Goal: Task Accomplishment & Management: Use online tool/utility

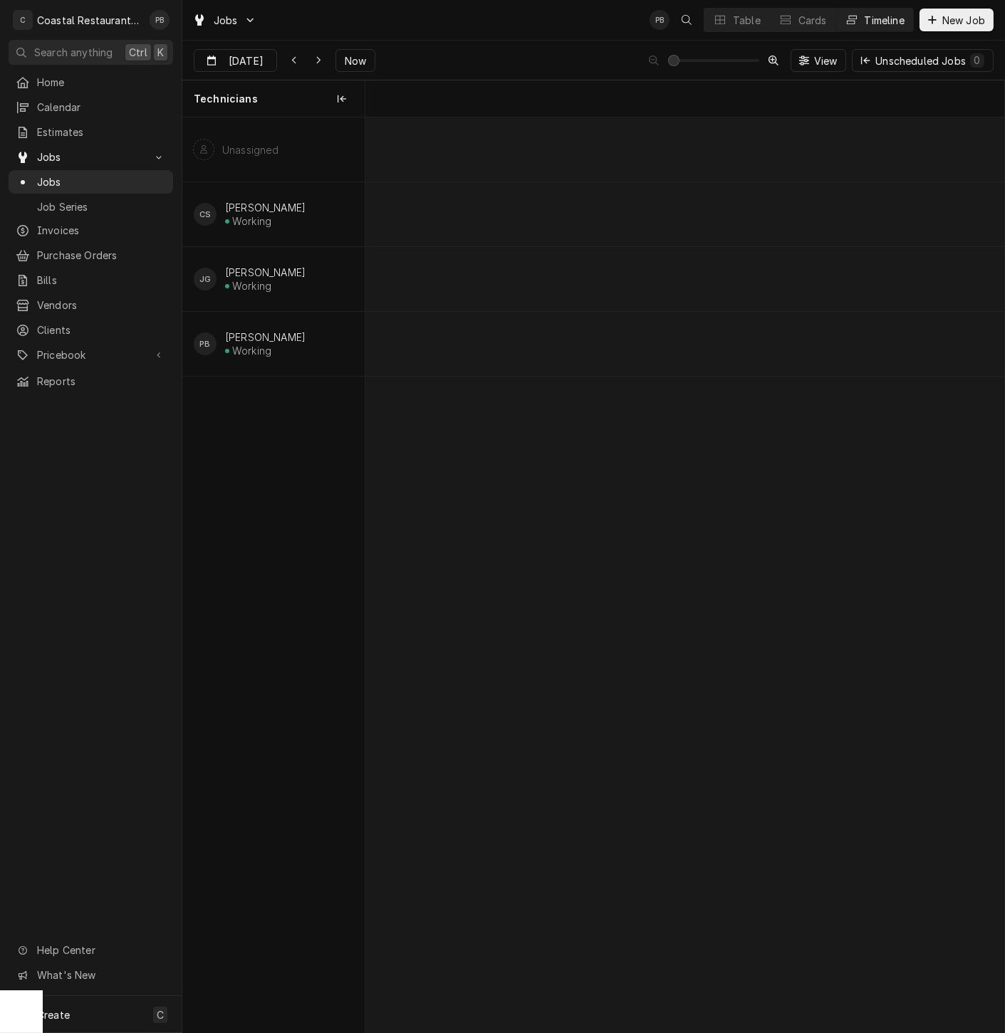
scroll to position [0, 12668]
click at [536, 38] on div "Jobs PB Table Cards Timeline New Job" at bounding box center [593, 20] width 823 height 40
click at [751, 25] on div "Table" at bounding box center [747, 20] width 28 height 15
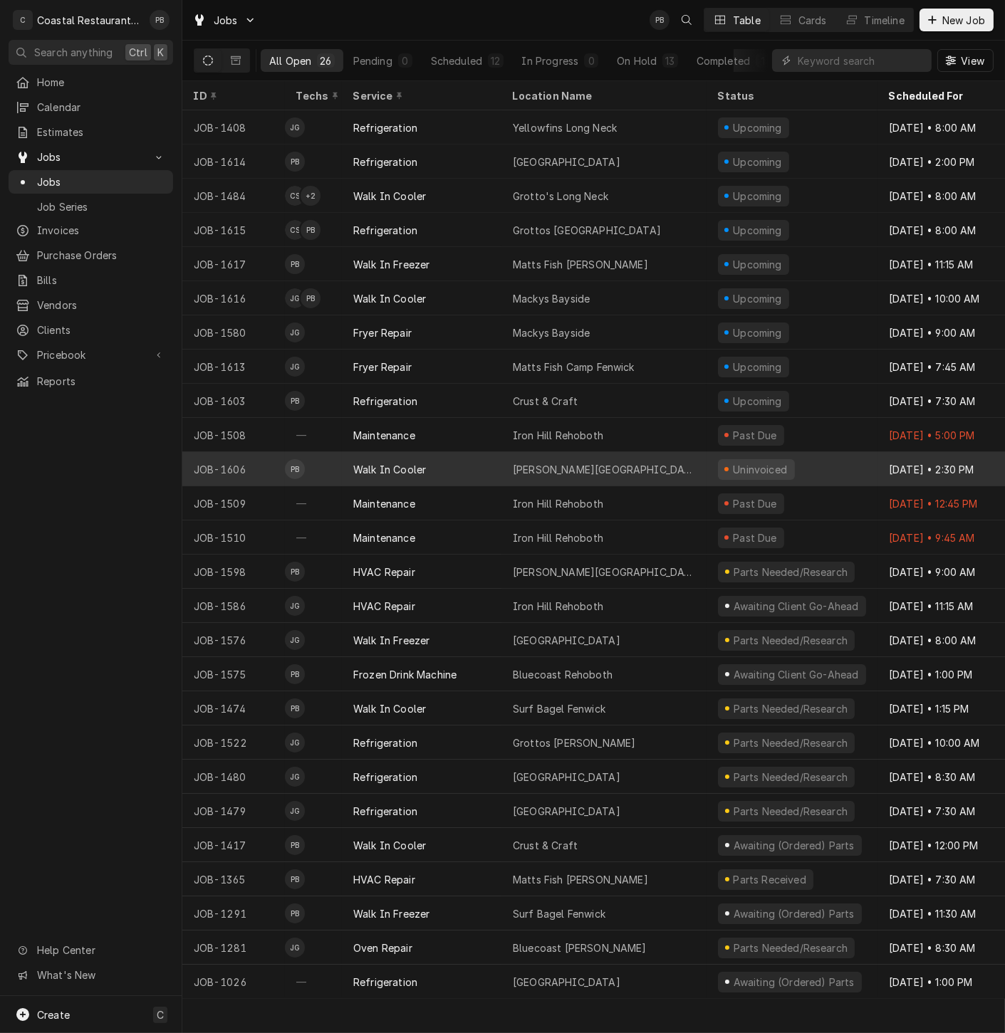
click at [554, 462] on div "Milton Elementary" at bounding box center [604, 469] width 182 height 15
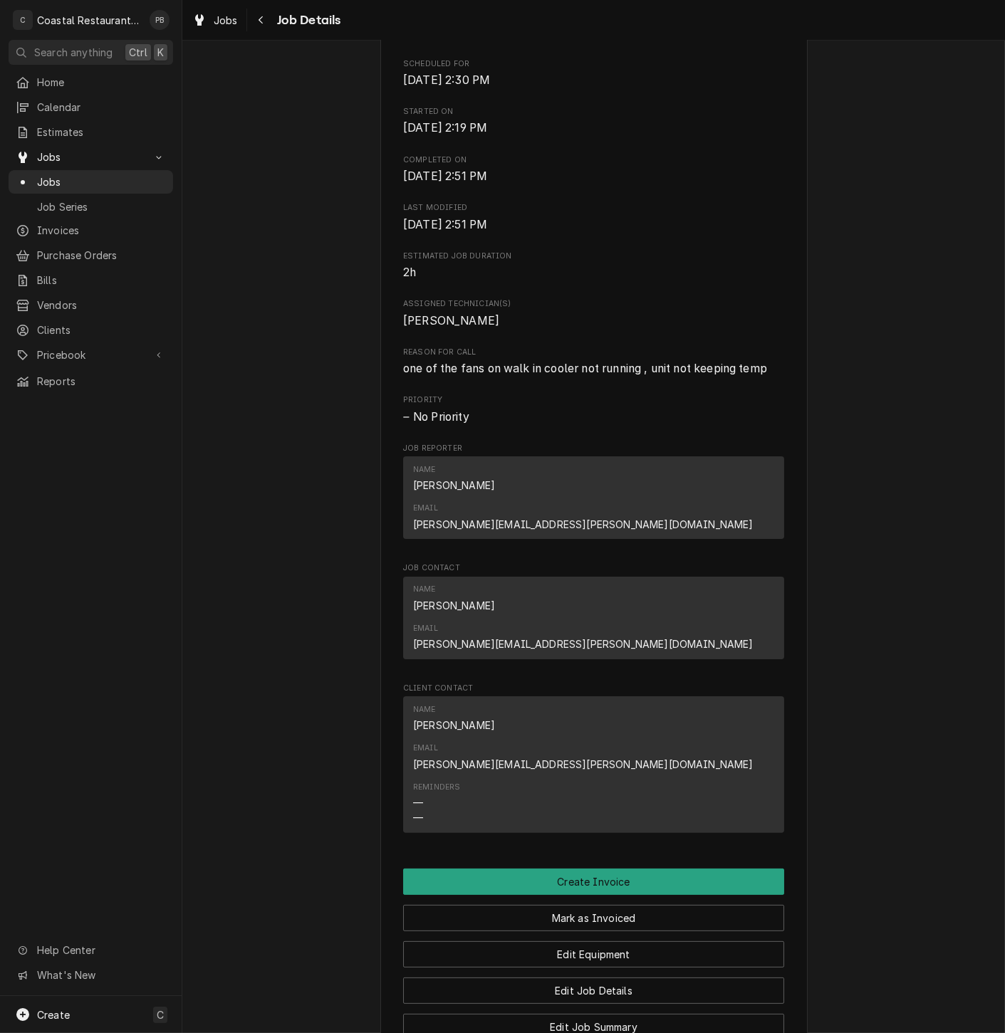
scroll to position [644, 0]
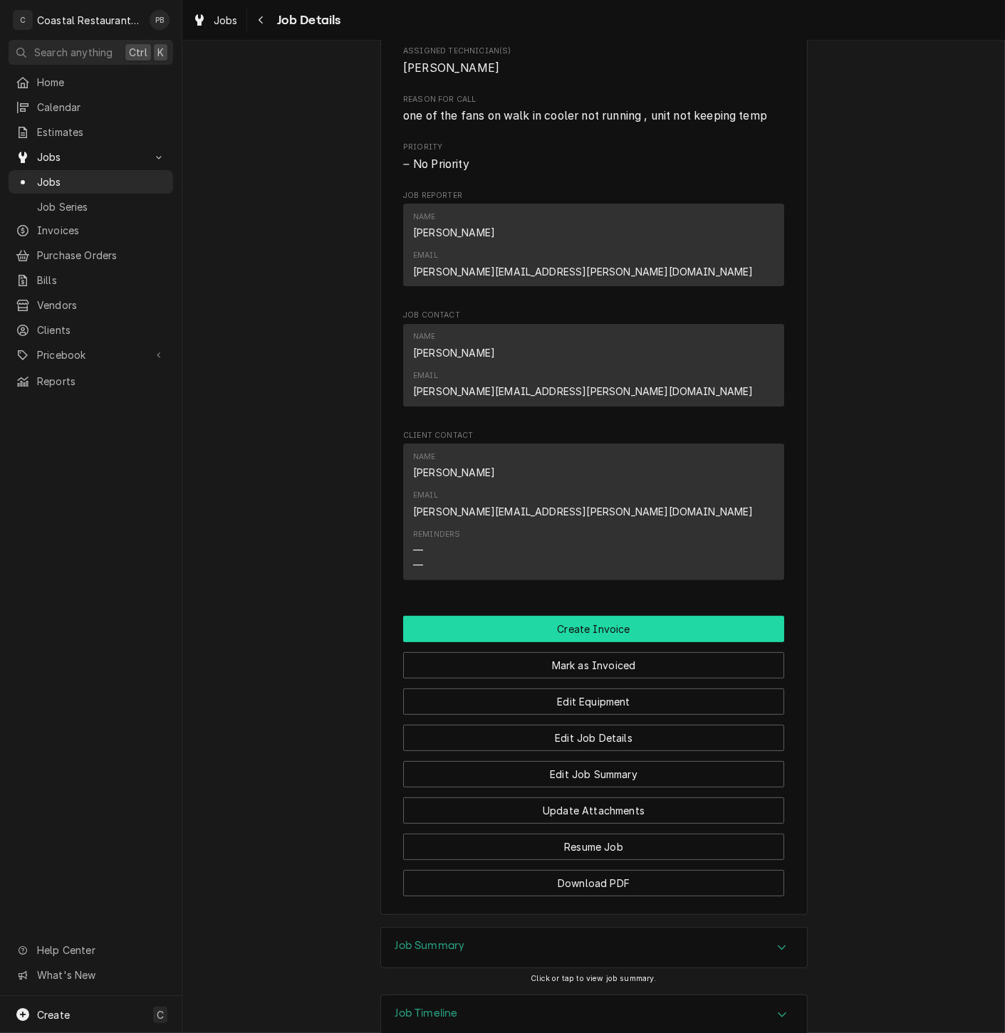
click at [602, 616] on button "Create Invoice" at bounding box center [593, 629] width 381 height 26
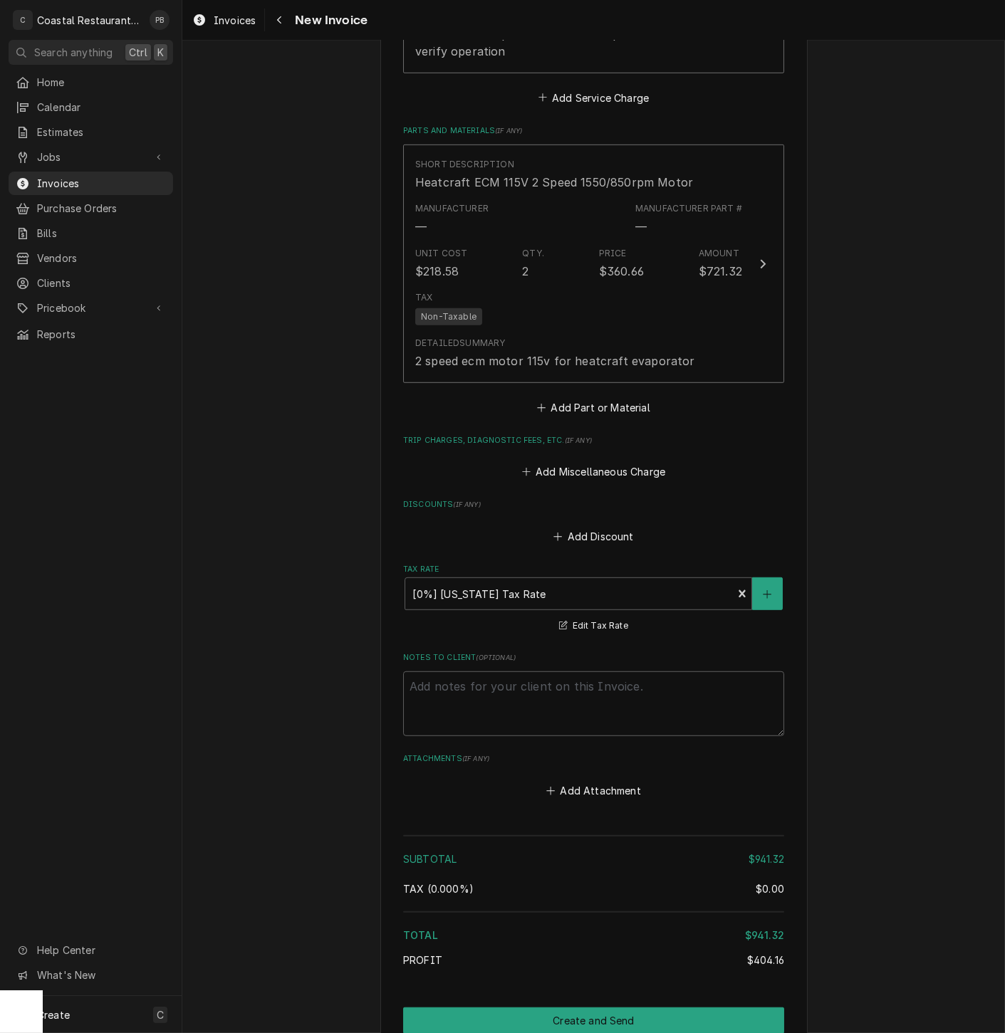
scroll to position [1473, 0]
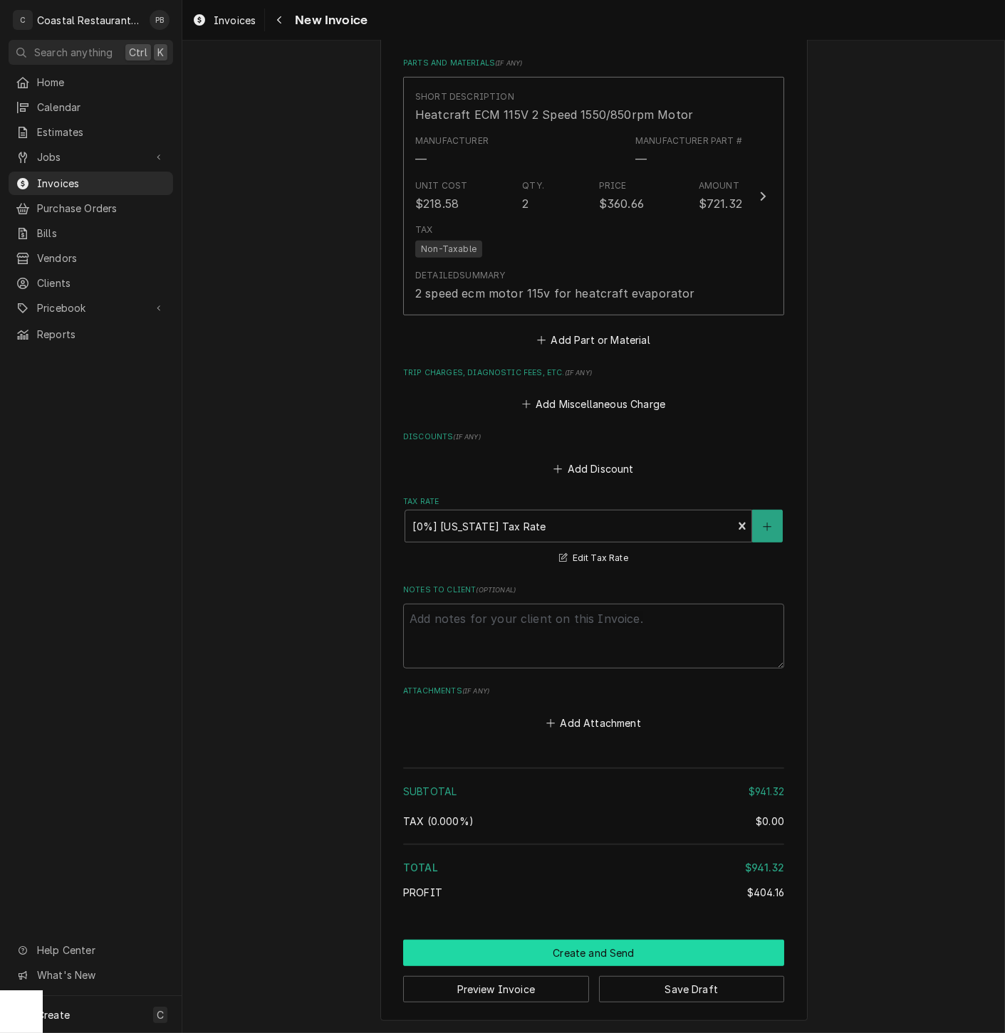
click at [584, 956] on button "Create and Send" at bounding box center [593, 953] width 381 height 26
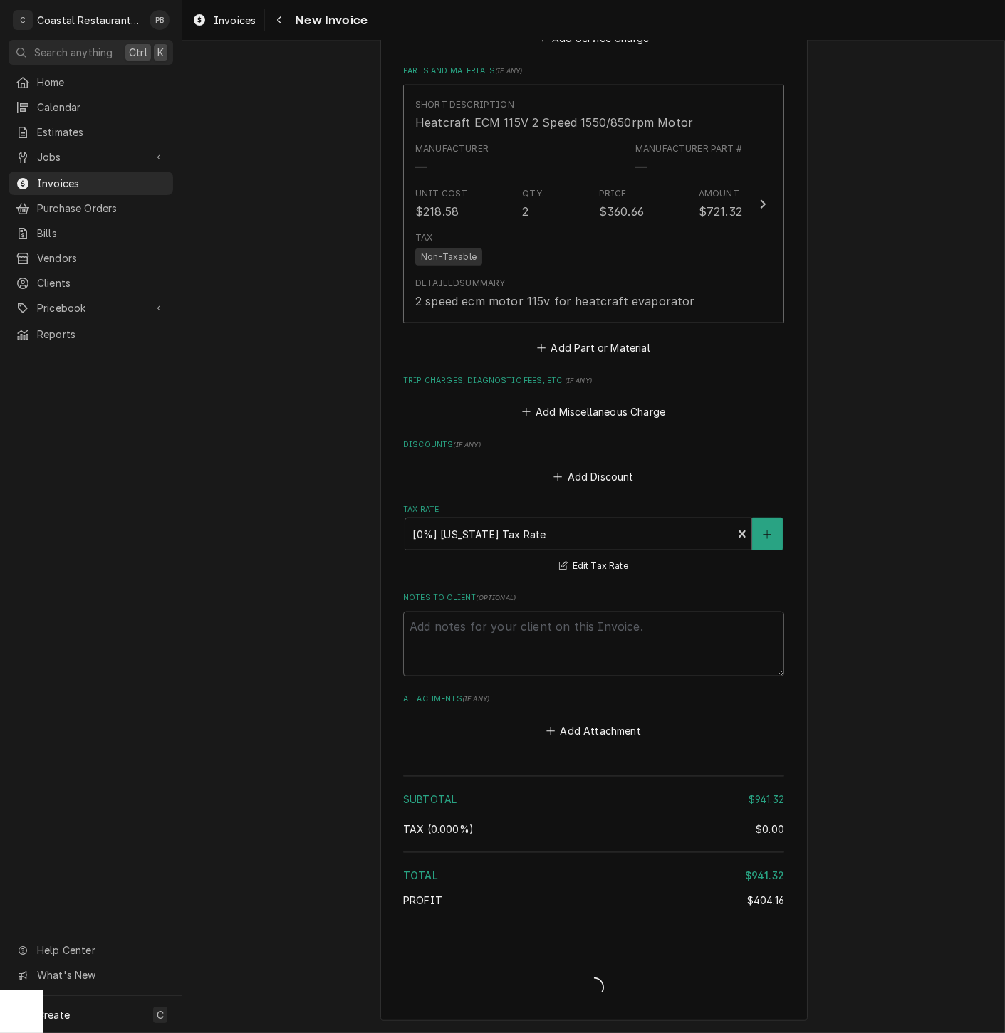
type textarea "x"
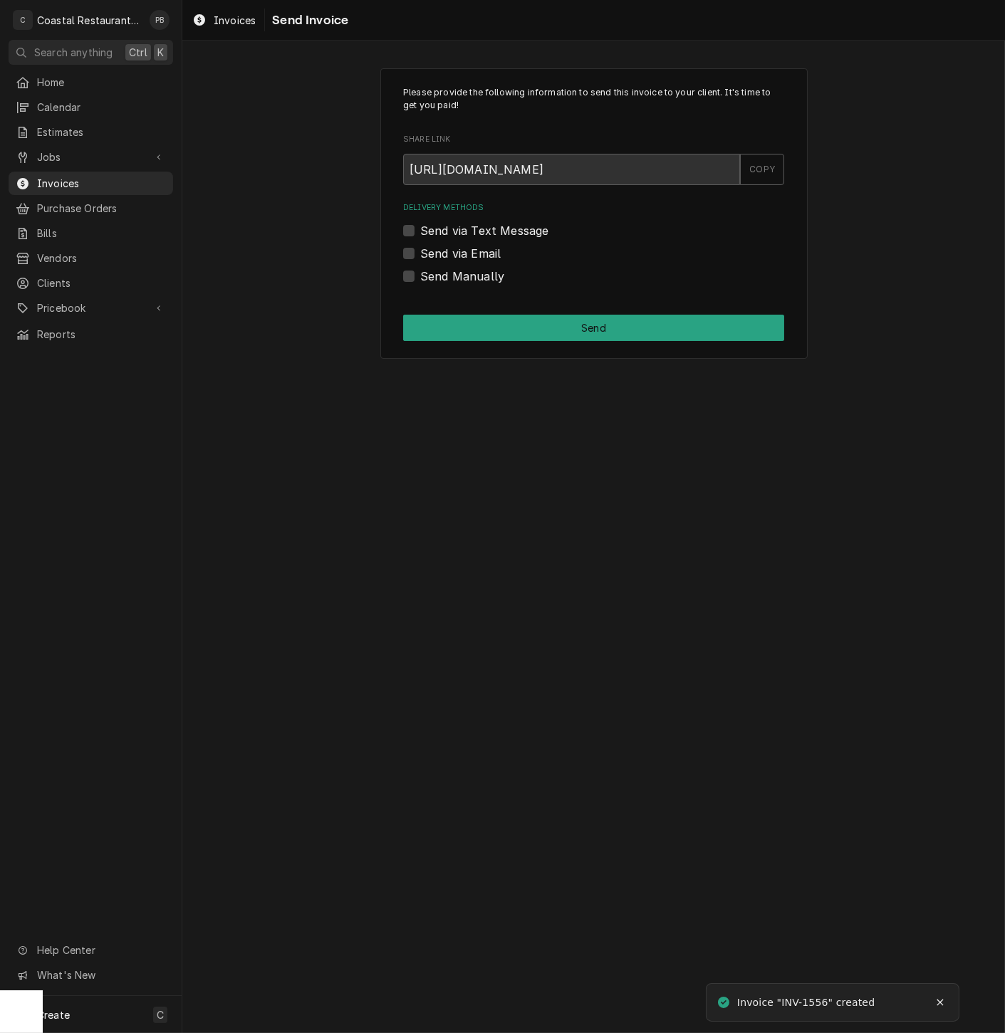
click at [420, 254] on label "Send via Email" at bounding box center [460, 253] width 80 height 17
click at [420, 254] on input "Send via Email" at bounding box center [610, 260] width 381 height 31
checkbox input "true"
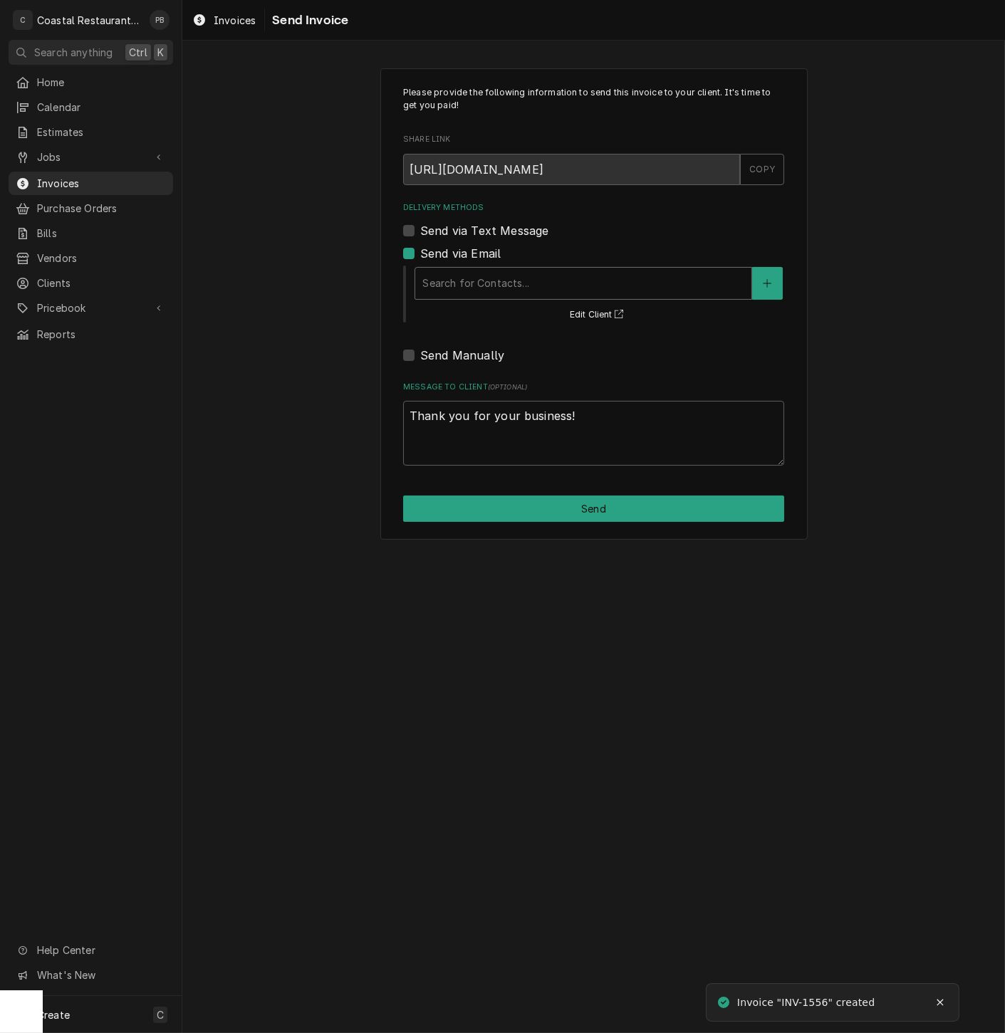
click at [503, 280] on div "Delivery Methods" at bounding box center [583, 284] width 322 height 26
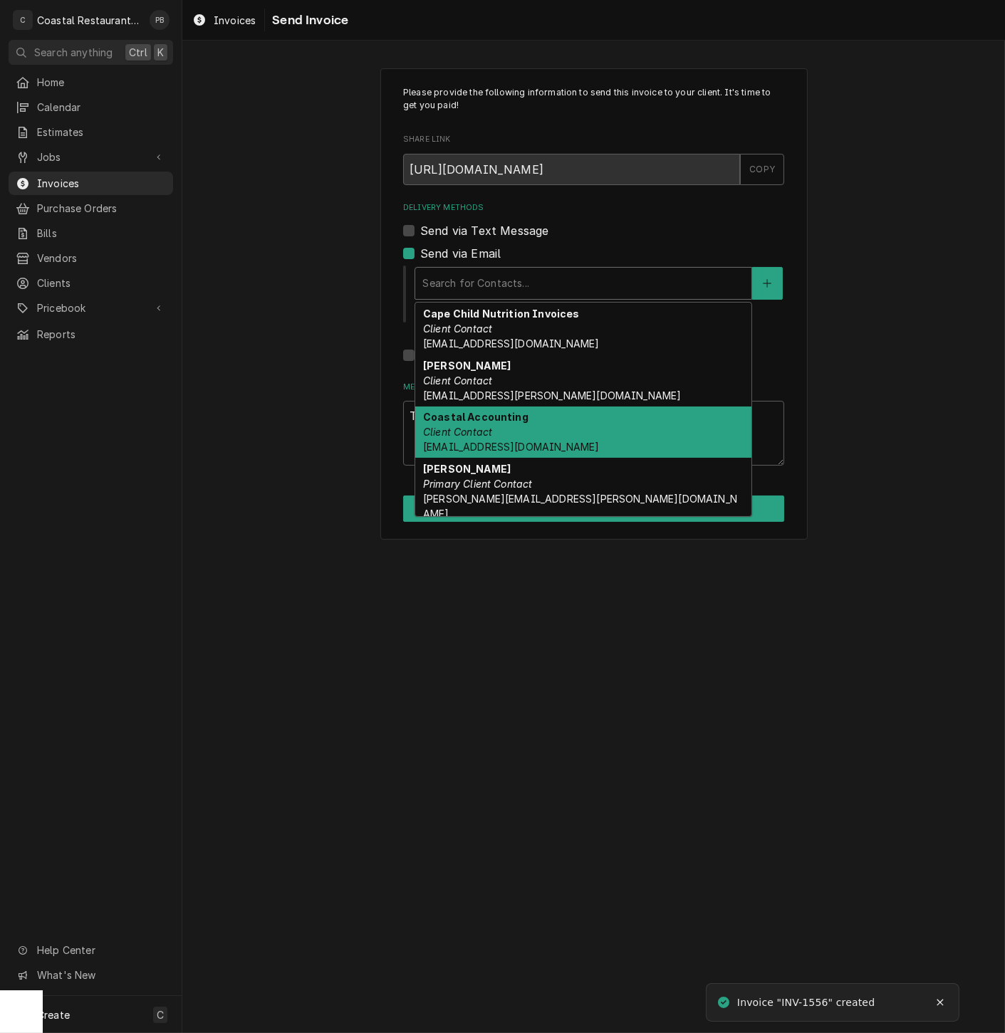
click at [523, 432] on div "Coastal Accounting Client Contact [EMAIL_ADDRESS][DOMAIN_NAME]" at bounding box center [583, 433] width 336 height 52
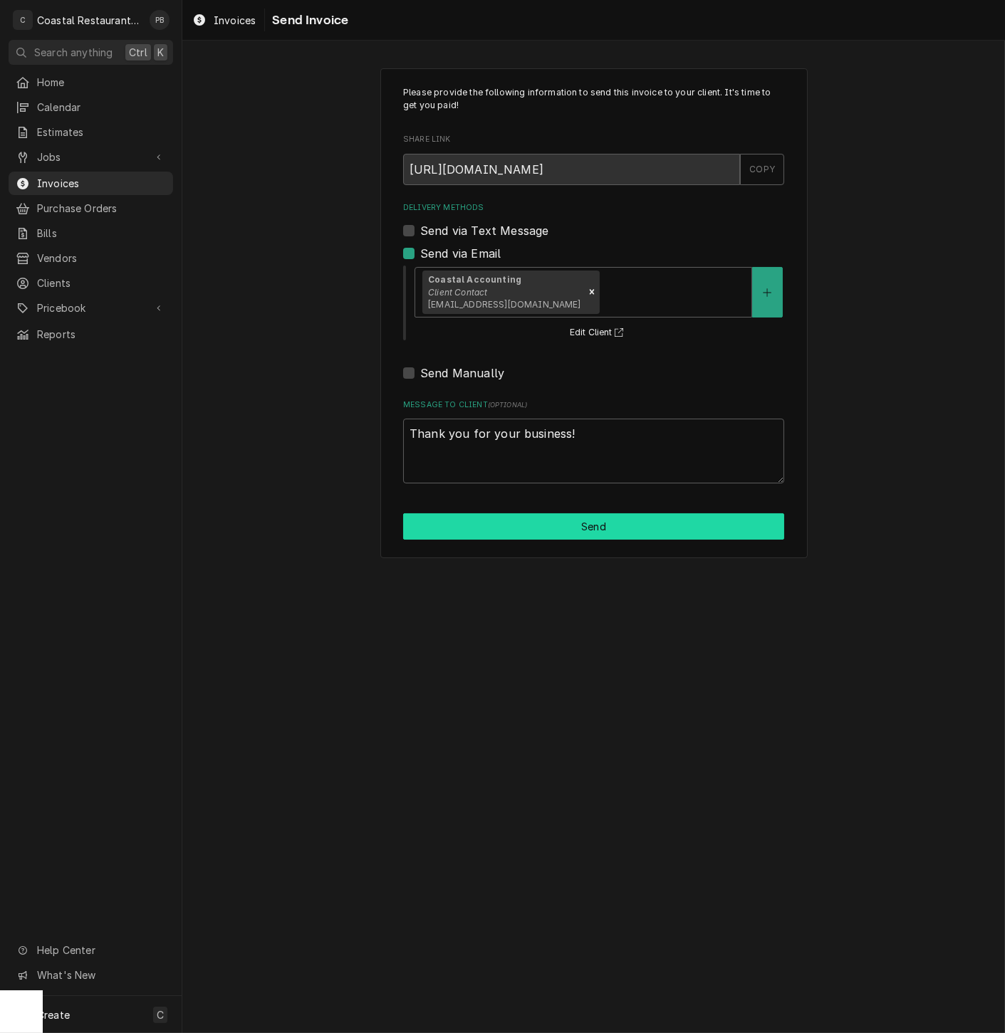
click at [585, 528] on button "Send" at bounding box center [593, 526] width 381 height 26
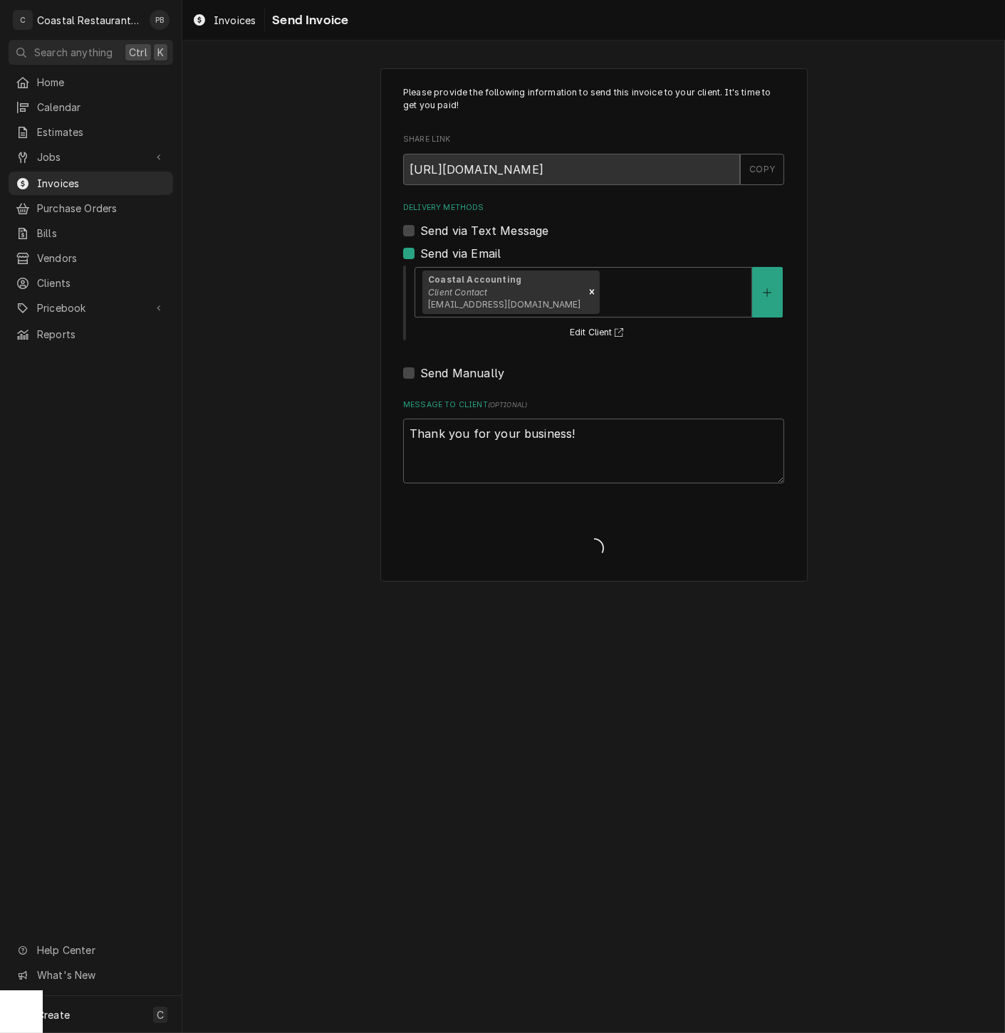
type textarea "x"
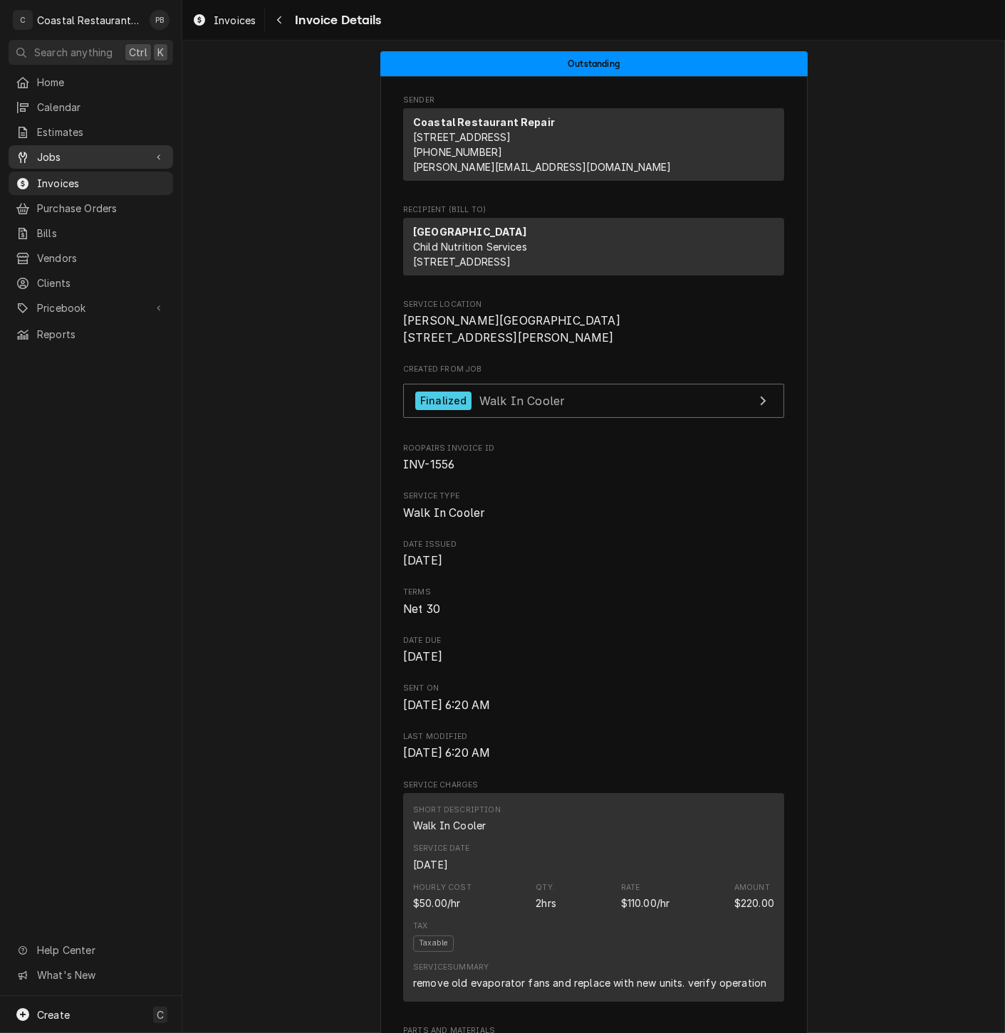
click at [69, 150] on span "Jobs" at bounding box center [91, 157] width 108 height 15
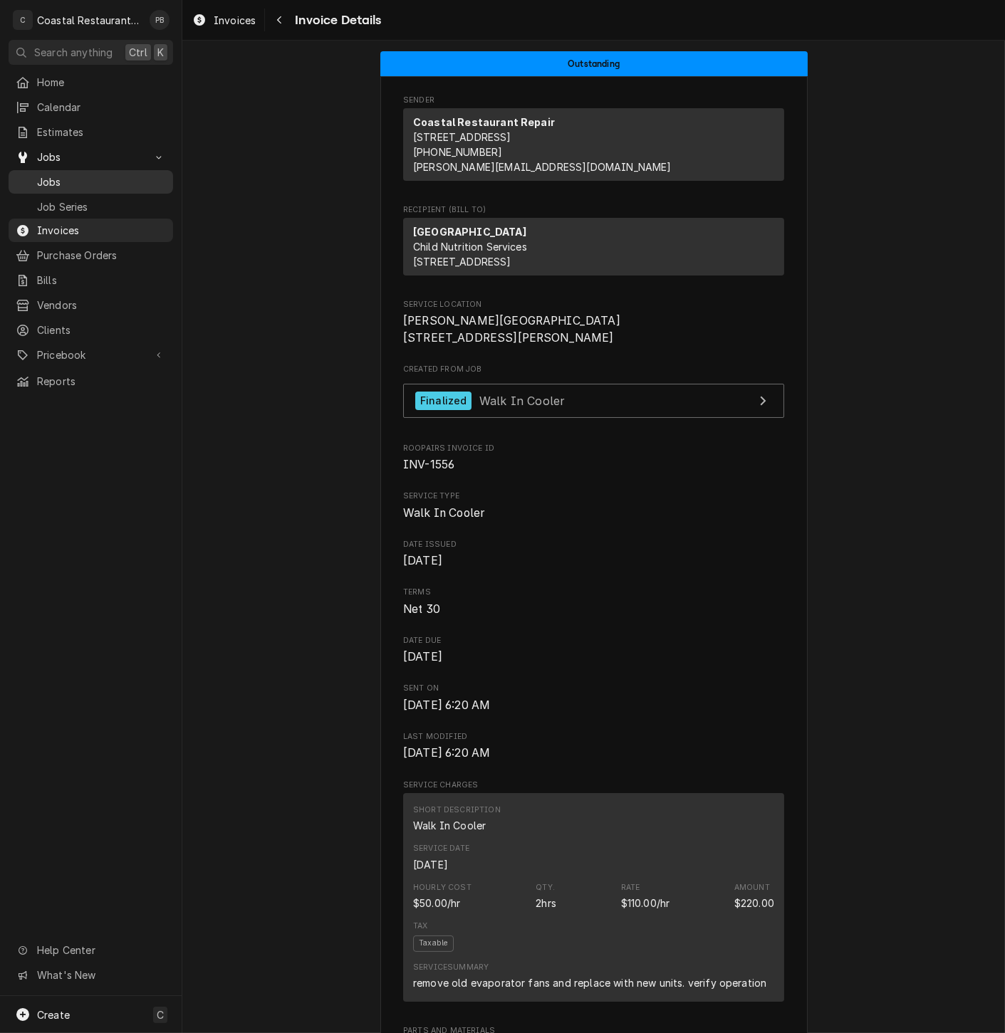
click at [71, 182] on span "Jobs" at bounding box center [101, 181] width 129 height 15
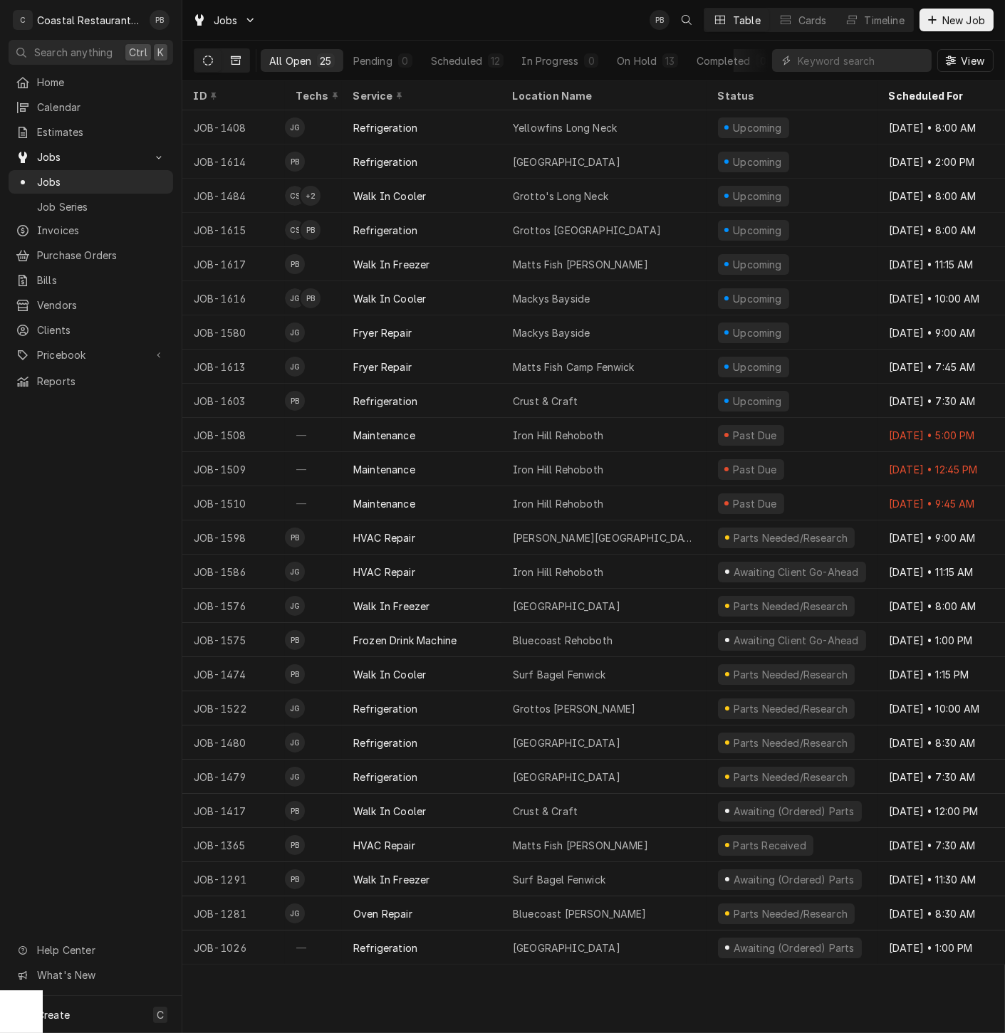
click at [242, 62] on button "Dynamic Content Wrapper" at bounding box center [235, 60] width 27 height 23
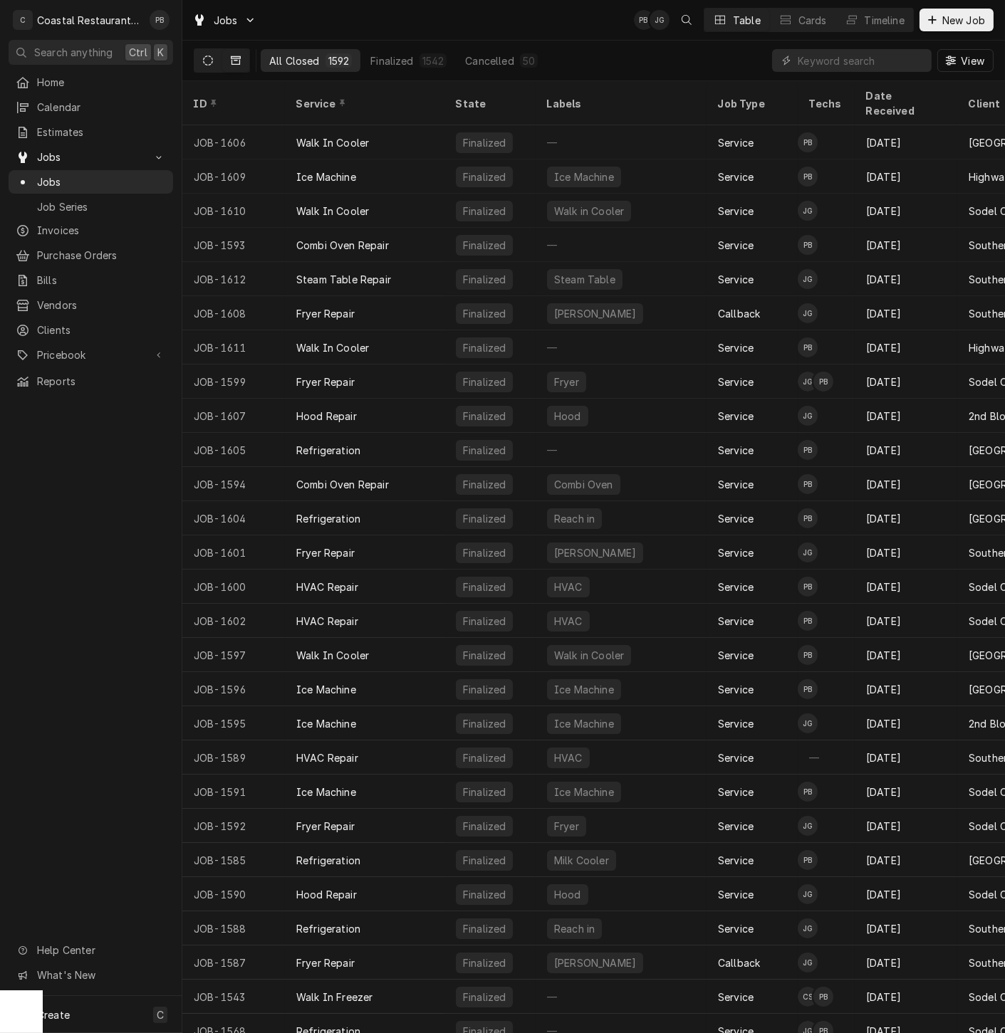
click at [204, 51] on button "Dynamic Content Wrapper" at bounding box center [207, 60] width 27 height 23
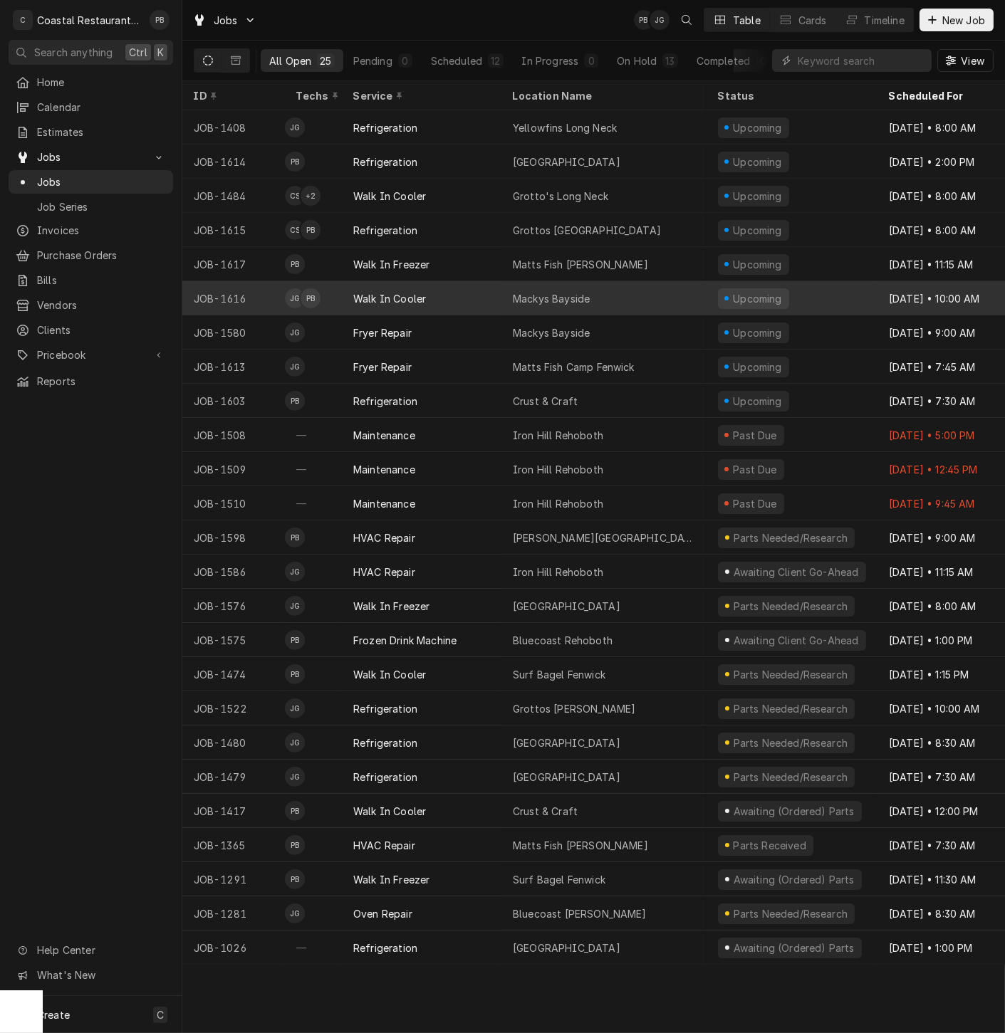
click at [528, 291] on div "Mackys Bayside" at bounding box center [551, 298] width 77 height 15
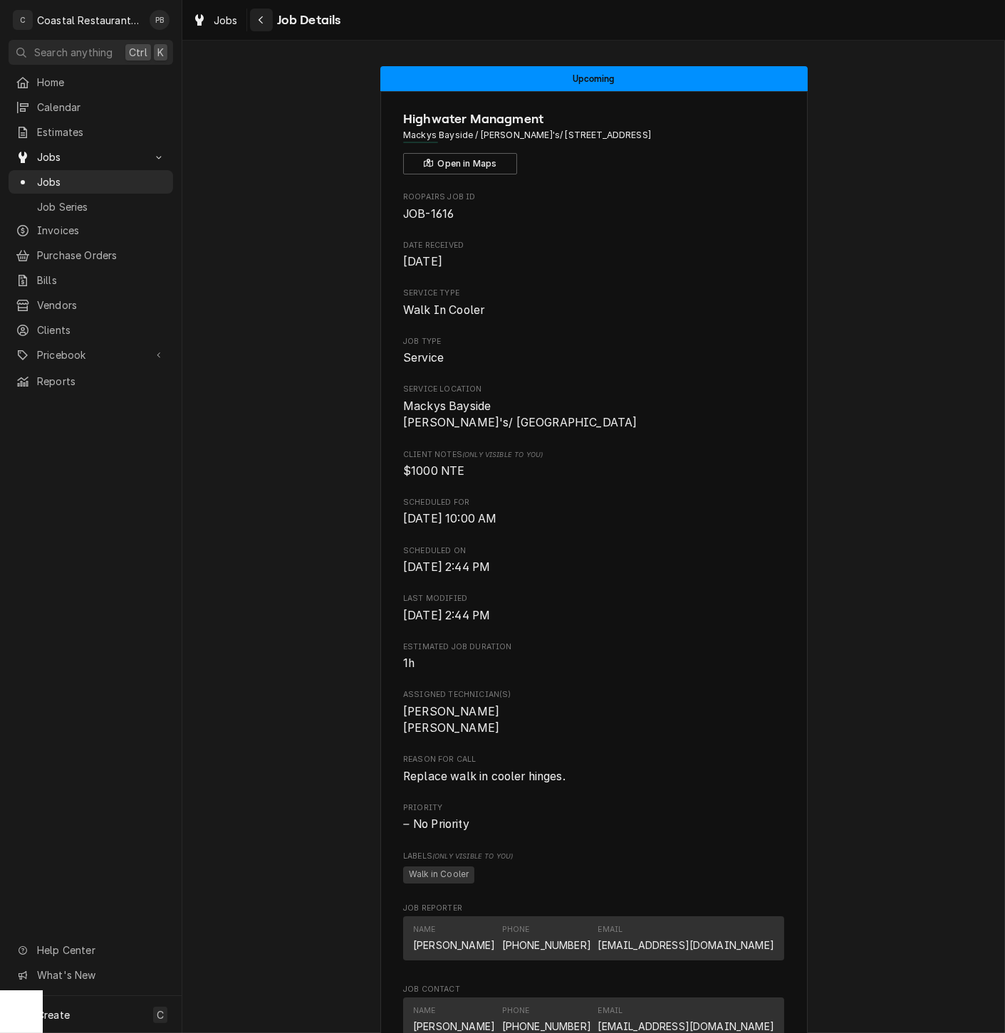
click at [259, 23] on icon "Navigate back" at bounding box center [261, 20] width 6 height 10
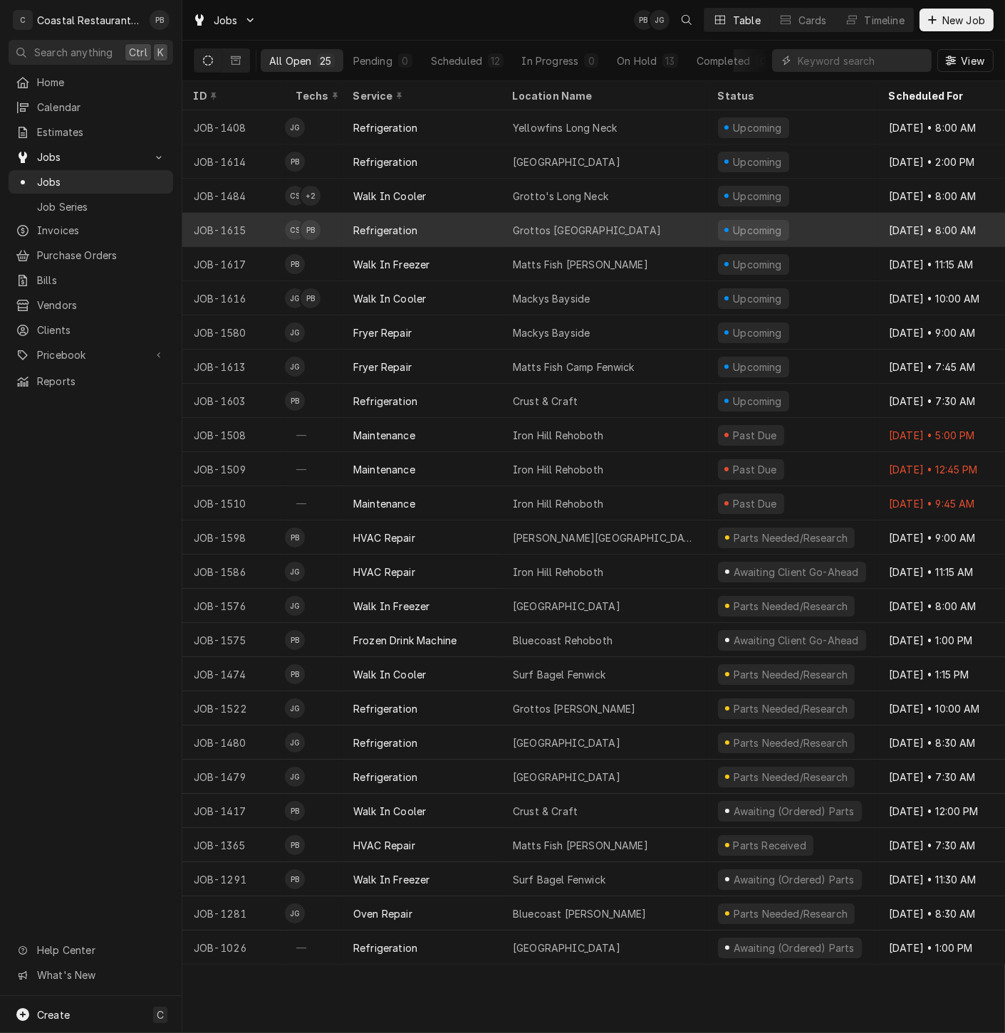
click at [419, 227] on div "Refrigeration" at bounding box center [422, 230] width 160 height 34
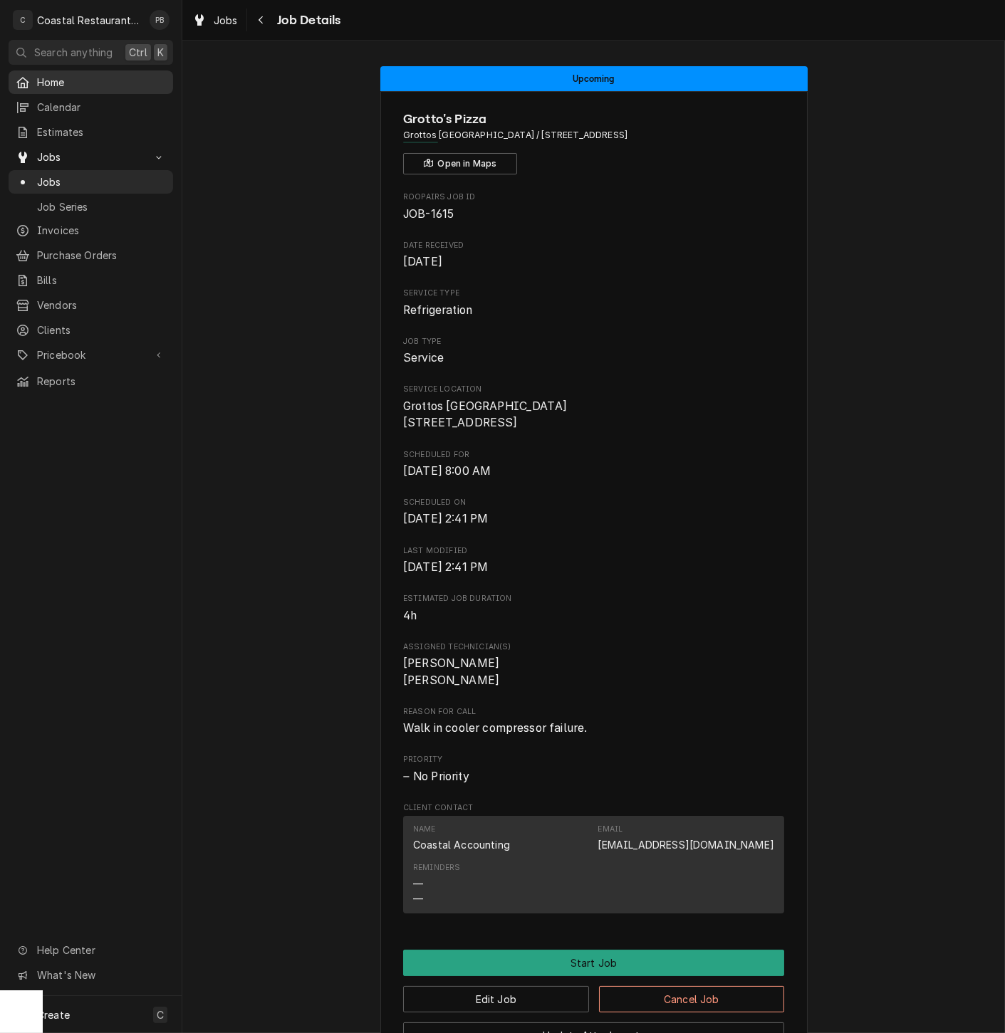
click at [61, 76] on span "Home" at bounding box center [101, 82] width 129 height 15
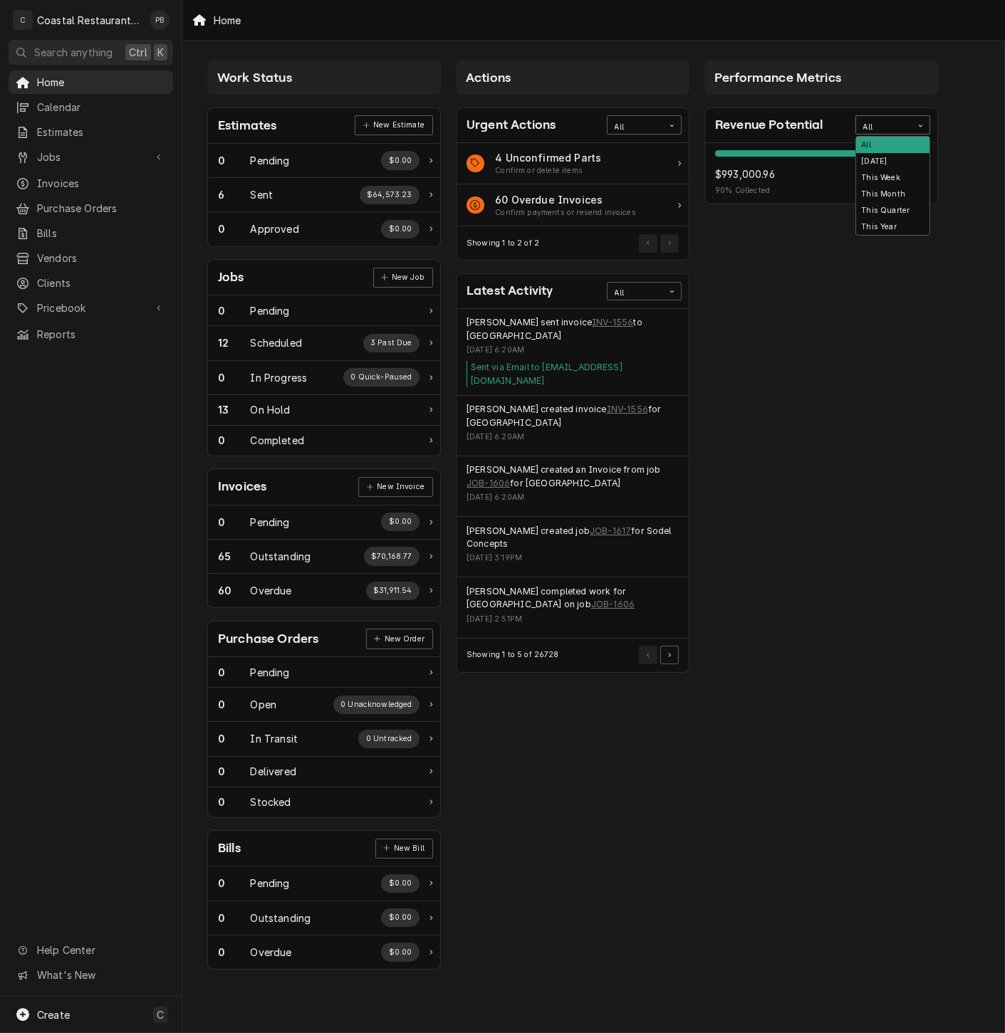
click at [913, 120] on div "Card Data Filter Control" at bounding box center [921, 126] width 18 height 18
click at [894, 226] on div "This Year" at bounding box center [892, 227] width 73 height 16
click at [901, 116] on div "This Year" at bounding box center [884, 125] width 56 height 19
click at [899, 147] on div "All" at bounding box center [892, 145] width 73 height 16
click at [903, 128] on div "All" at bounding box center [883, 127] width 41 height 11
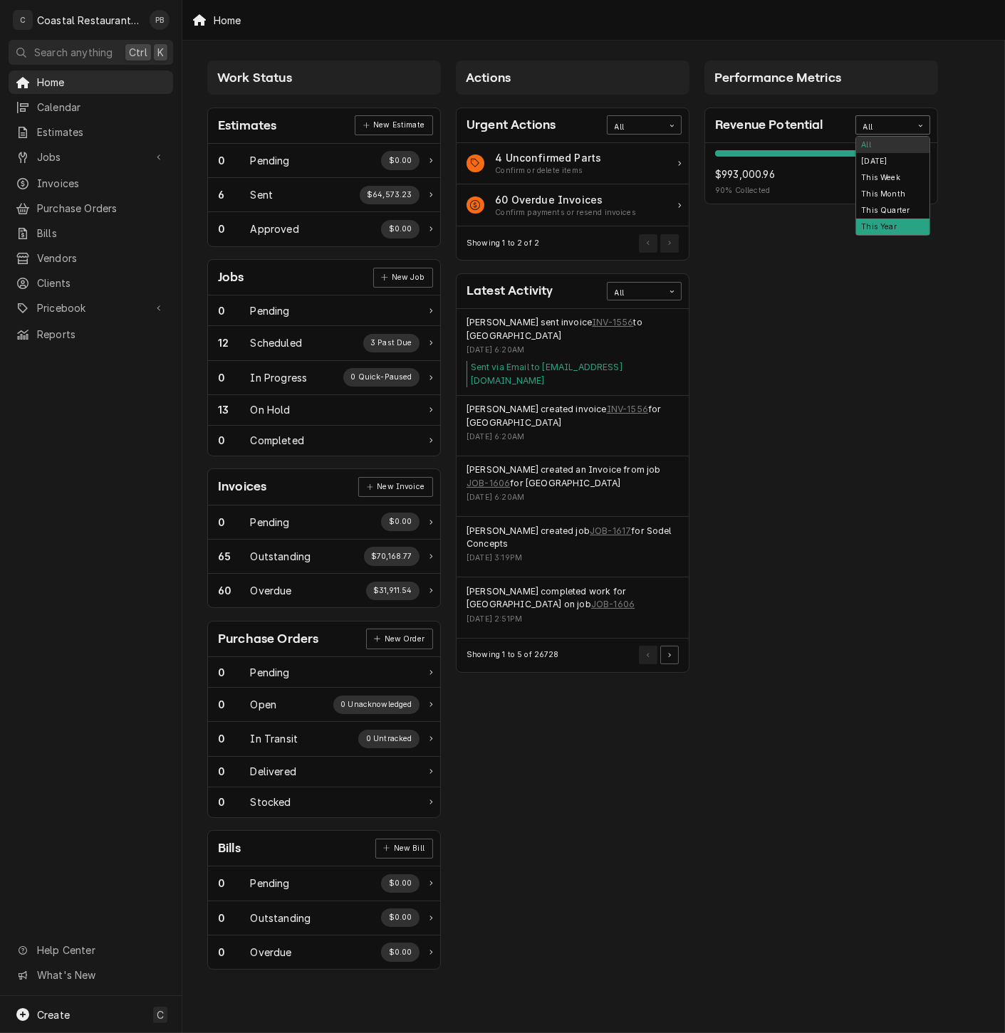
click at [897, 226] on div "This Year" at bounding box center [892, 227] width 73 height 16
click at [48, 150] on span "Jobs" at bounding box center [91, 157] width 108 height 15
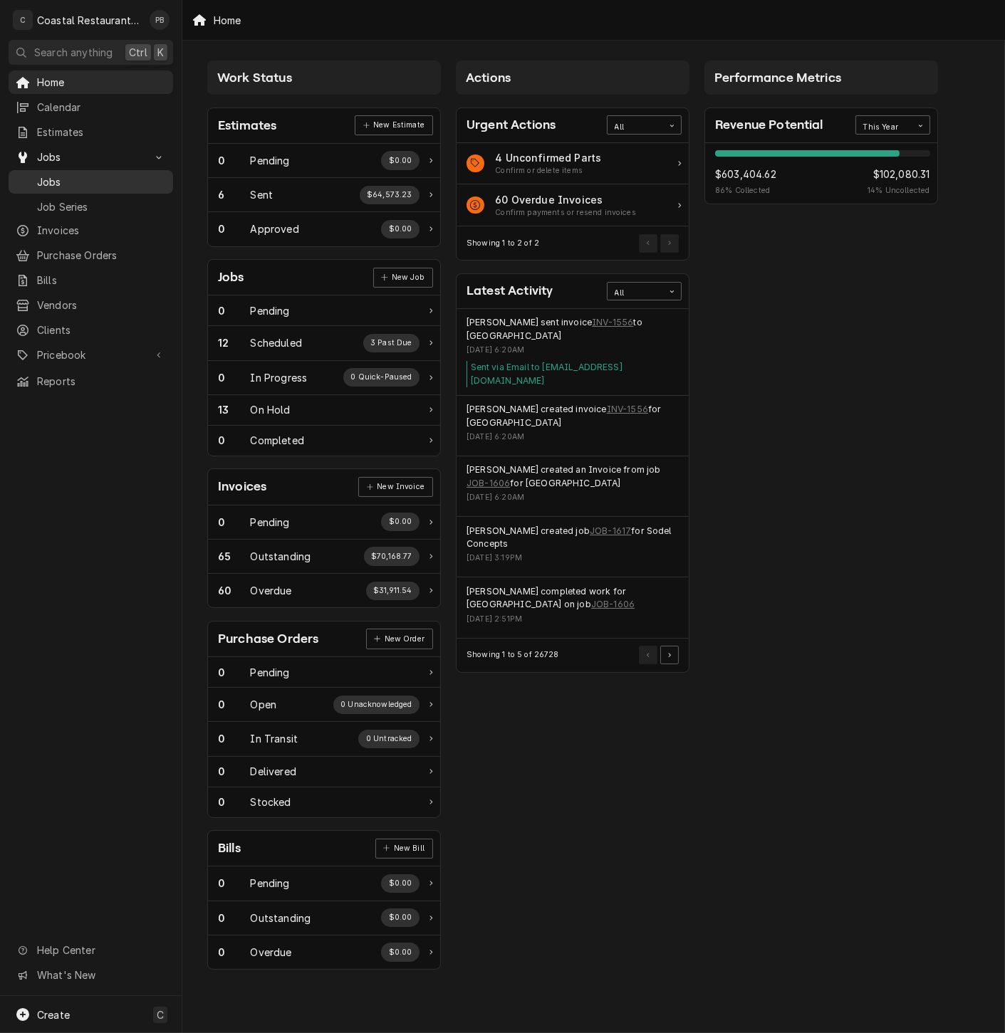
click at [82, 174] on span "Jobs" at bounding box center [101, 181] width 129 height 15
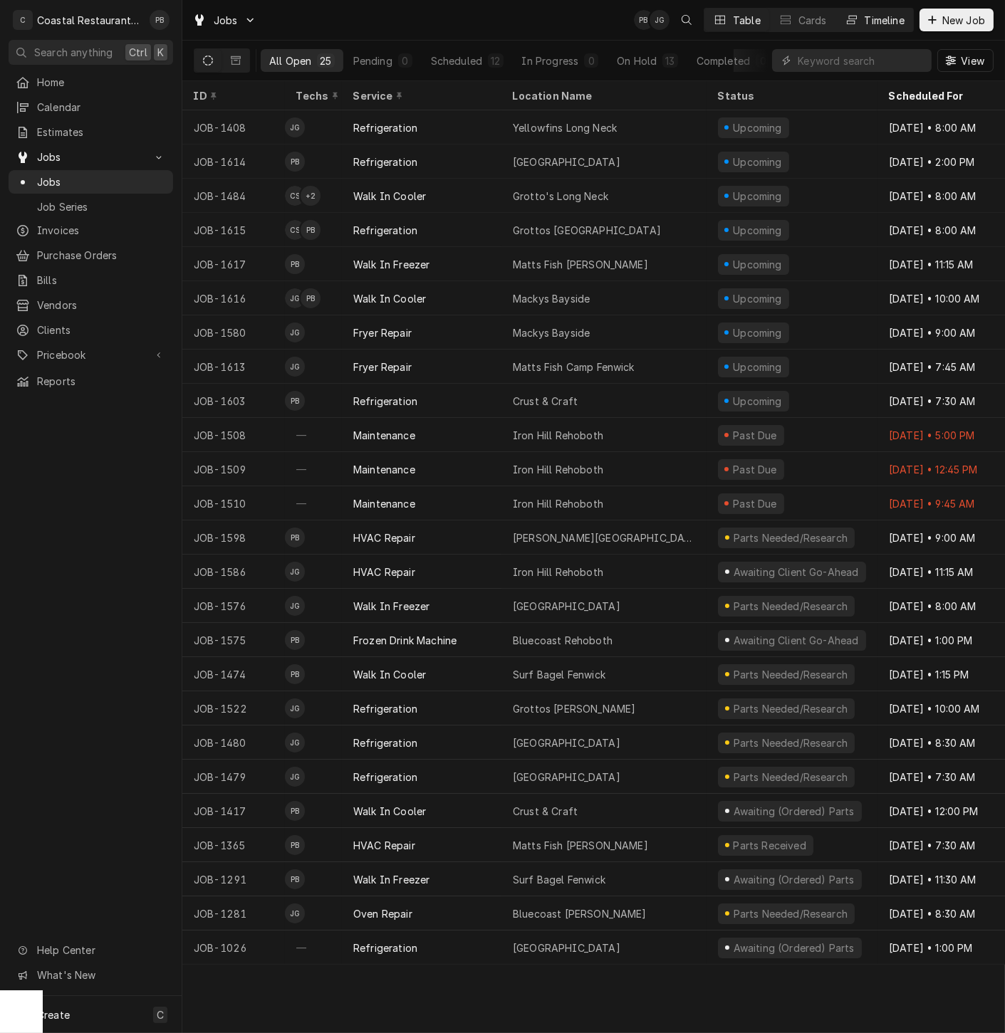
click at [880, 23] on div "Timeline" at bounding box center [885, 20] width 40 height 15
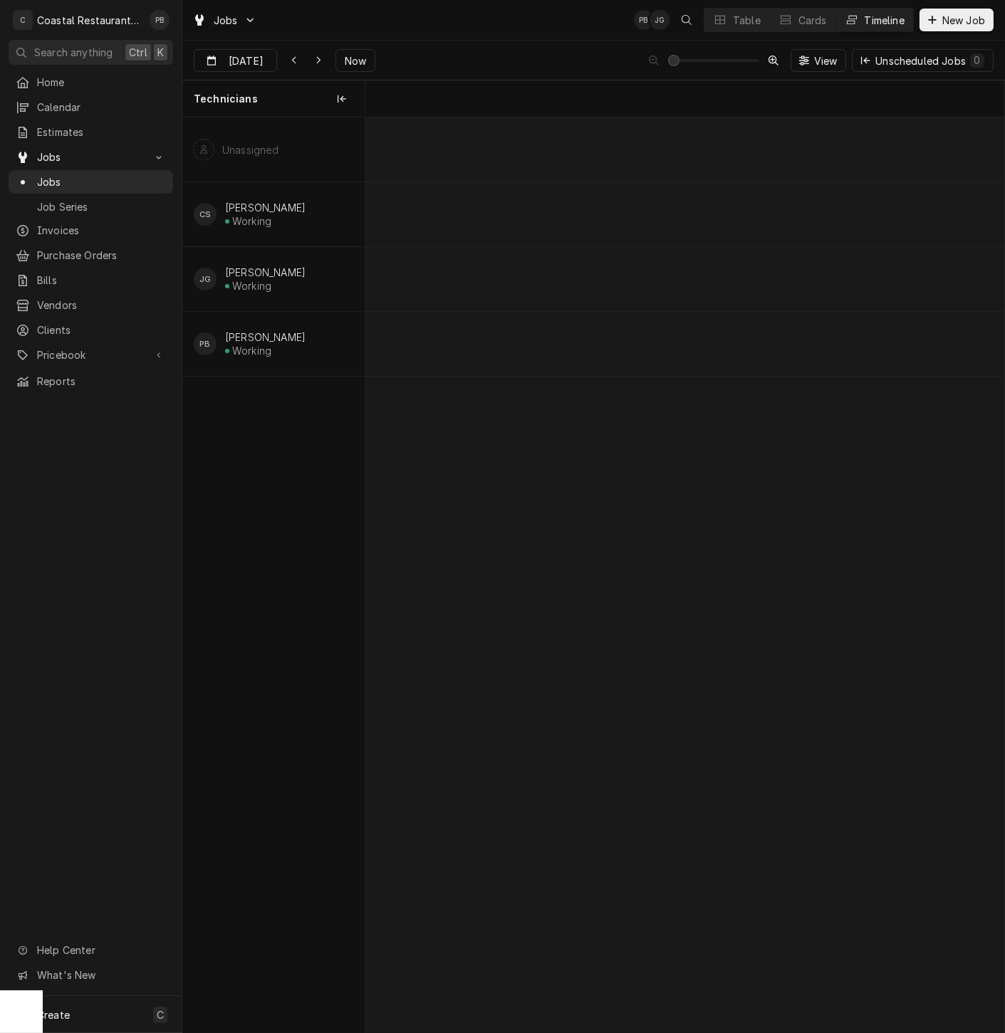
scroll to position [0, 12668]
click at [357, 61] on span "Now" at bounding box center [355, 60] width 27 height 15
type input "[DATE]"
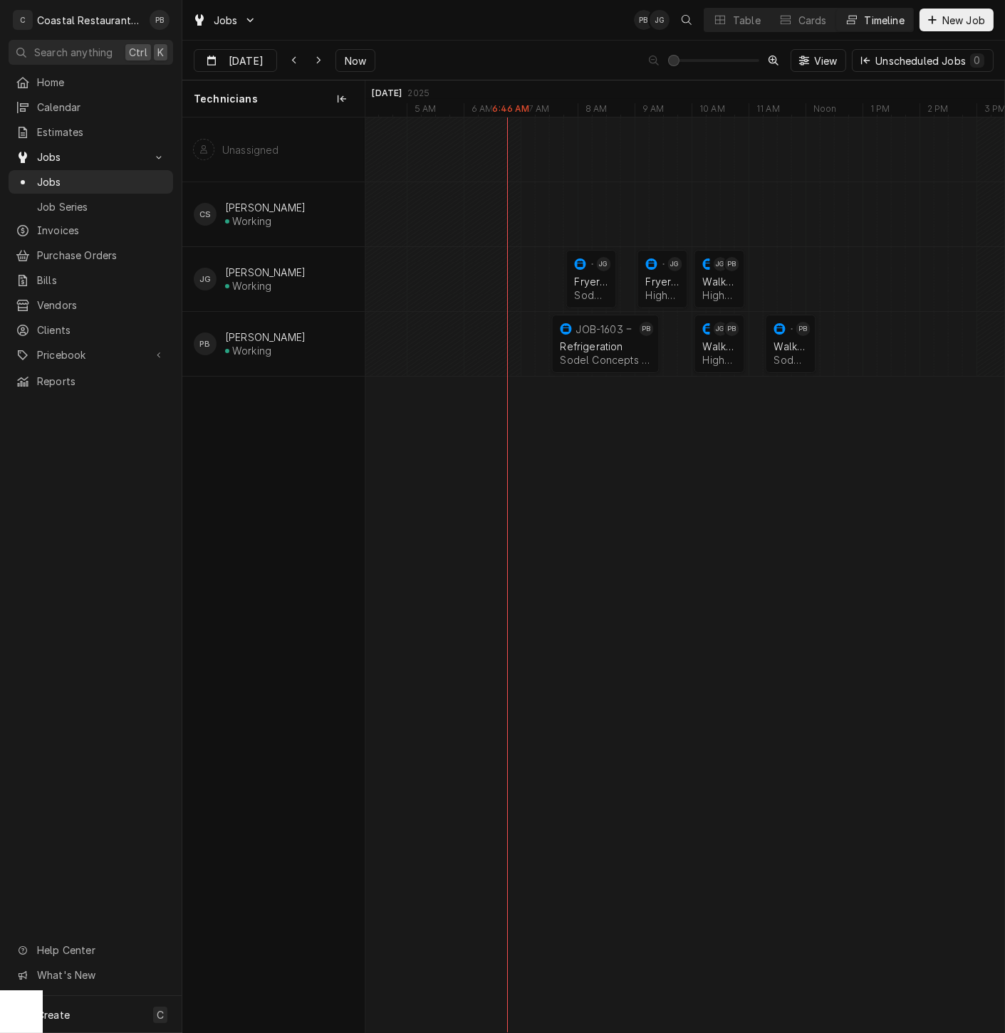
scroll to position [0, 0]
